Goal: Check status: Check status

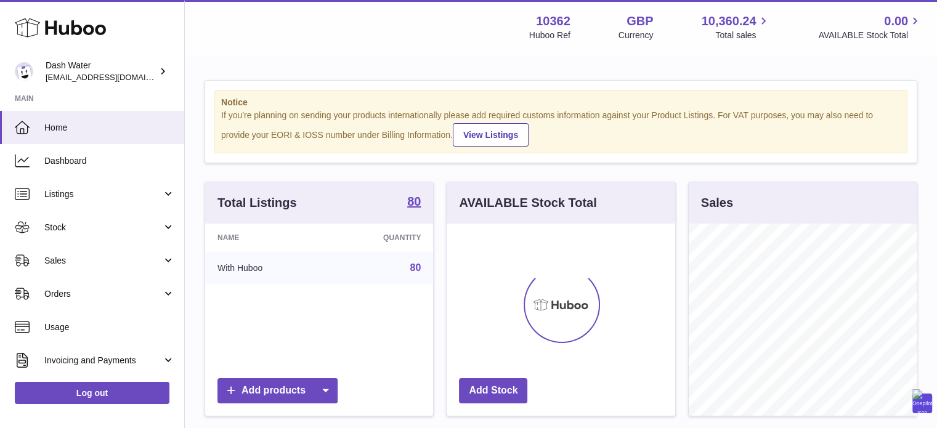
scroll to position [192, 228]
click at [82, 168] on link "Dashboard" at bounding box center [92, 160] width 184 height 33
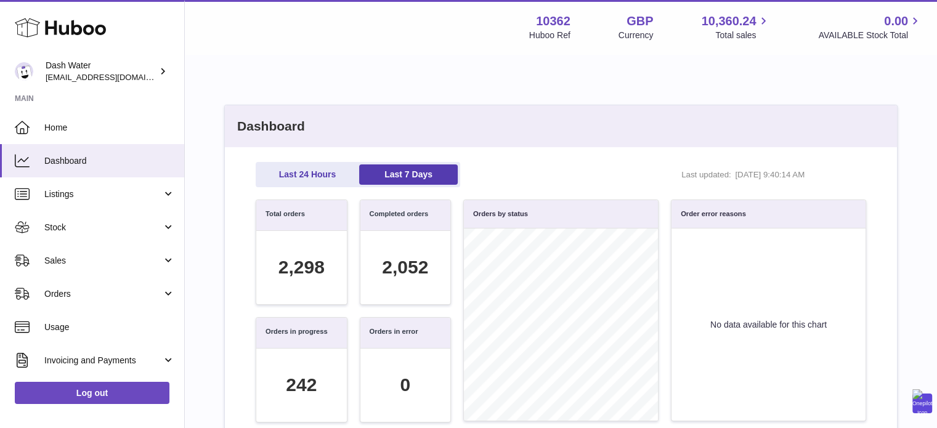
scroll to position [141, 597]
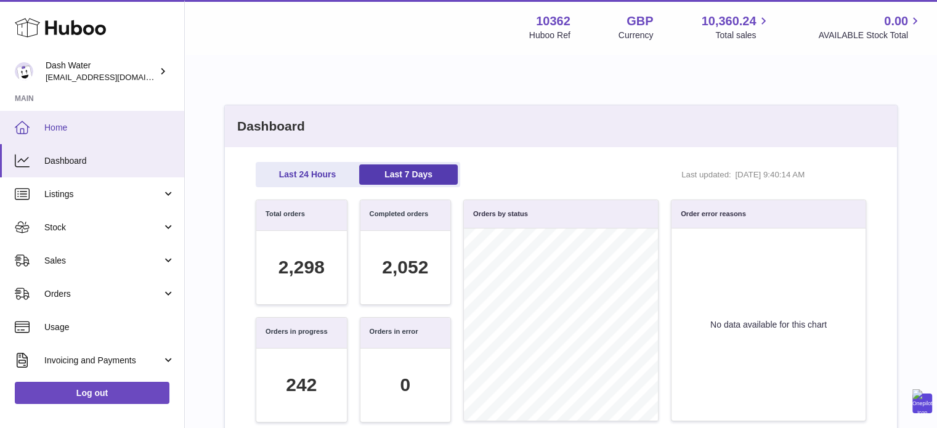
click at [67, 123] on span "Home" at bounding box center [109, 128] width 131 height 12
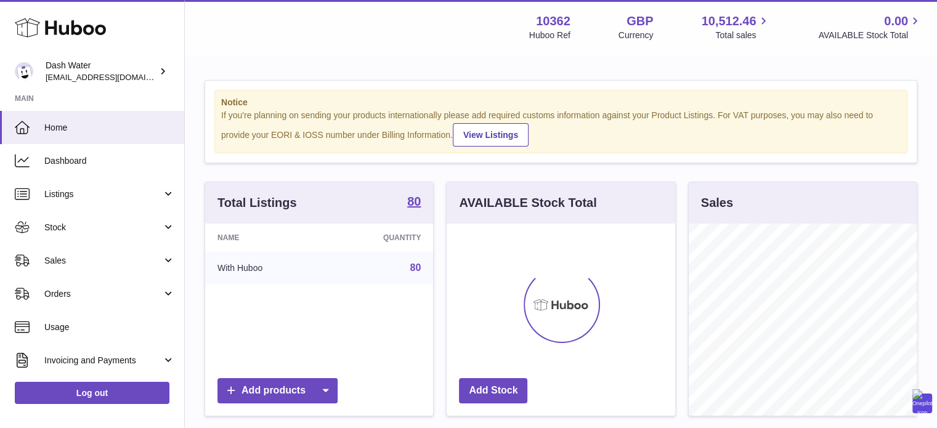
scroll to position [192, 228]
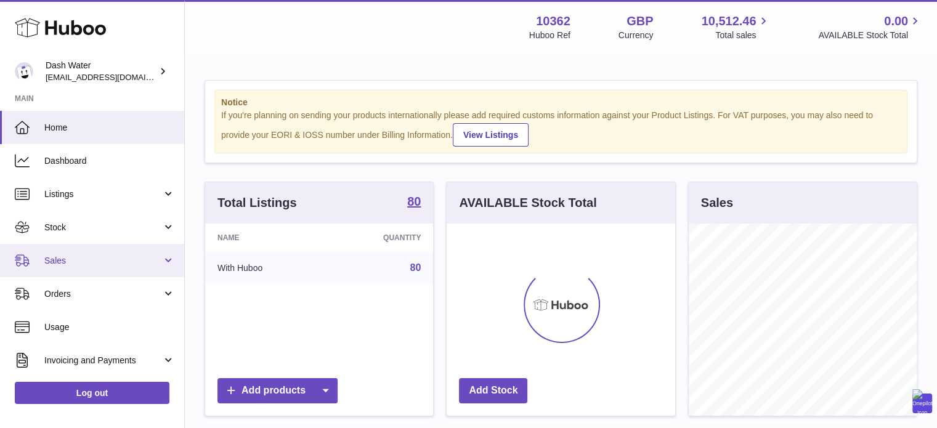
click at [75, 253] on link "Sales" at bounding box center [92, 260] width 184 height 33
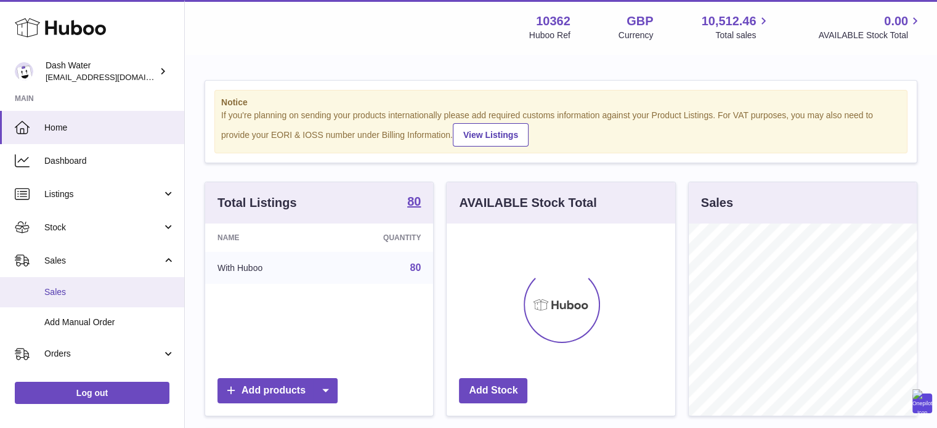
click at [78, 288] on span "Sales" at bounding box center [109, 292] width 131 height 12
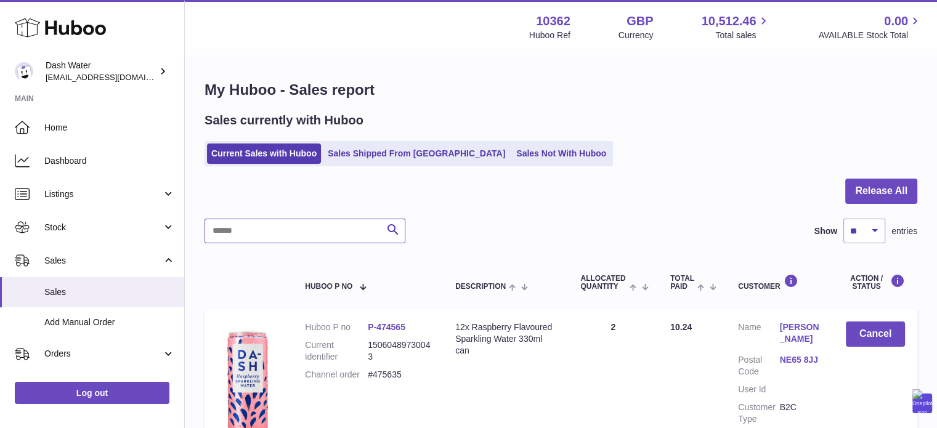
click at [288, 232] on input "text" at bounding box center [304, 231] width 201 height 25
paste input "*******"
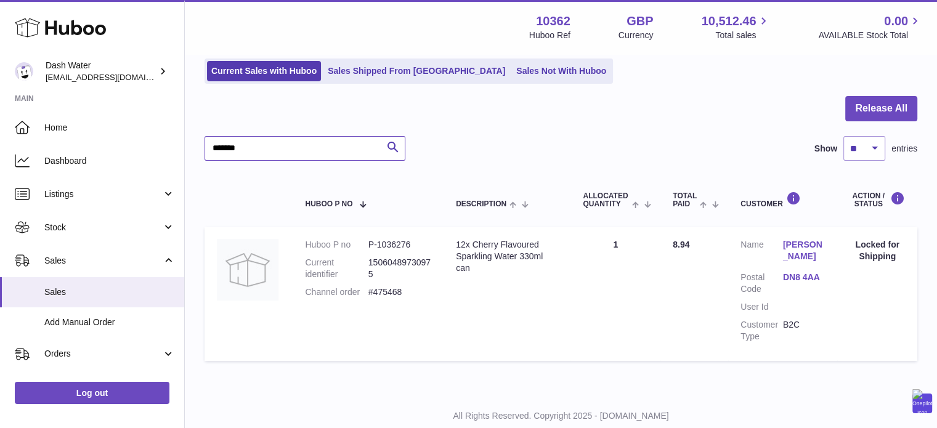
scroll to position [56, 0]
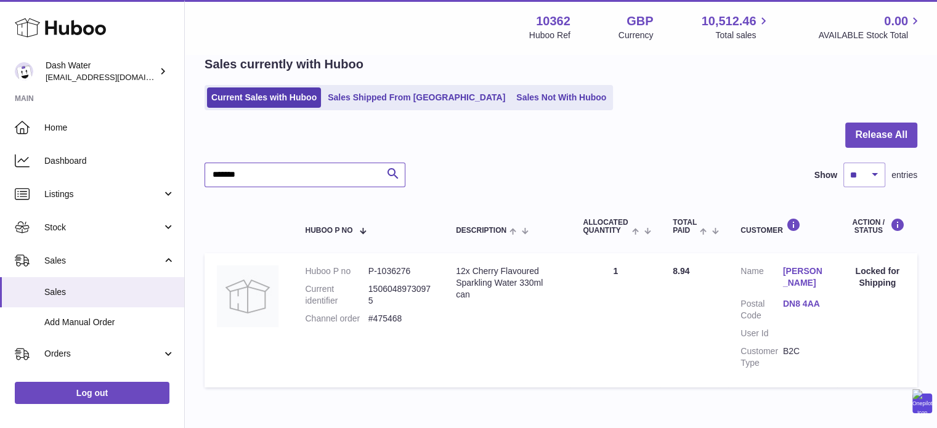
type input "*******"
